Goal: Task Accomplishment & Management: Use online tool/utility

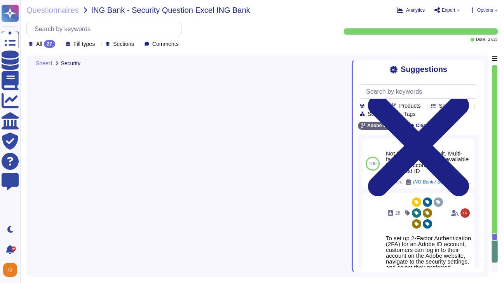
type textarea "Not Enabled by default. Multi-factor authentication is available for client acc…"
type textarea "SCIM is supported for Azure Active Directory and Google. See: [URL][DOMAIN_NAME]"
type textarea "To help prevent our code base from supply chain attacks like SolarWinds, Adobe …"
type textarea "To protect from the physical layer up, Adobe has implemented a foundational fra…"
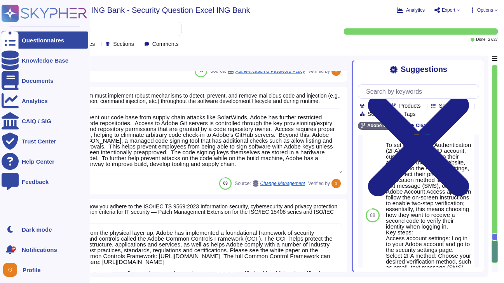
click at [19, 42] on div "Questionnaires" at bounding box center [45, 39] width 87 height 17
